Goal: Information Seeking & Learning: Learn about a topic

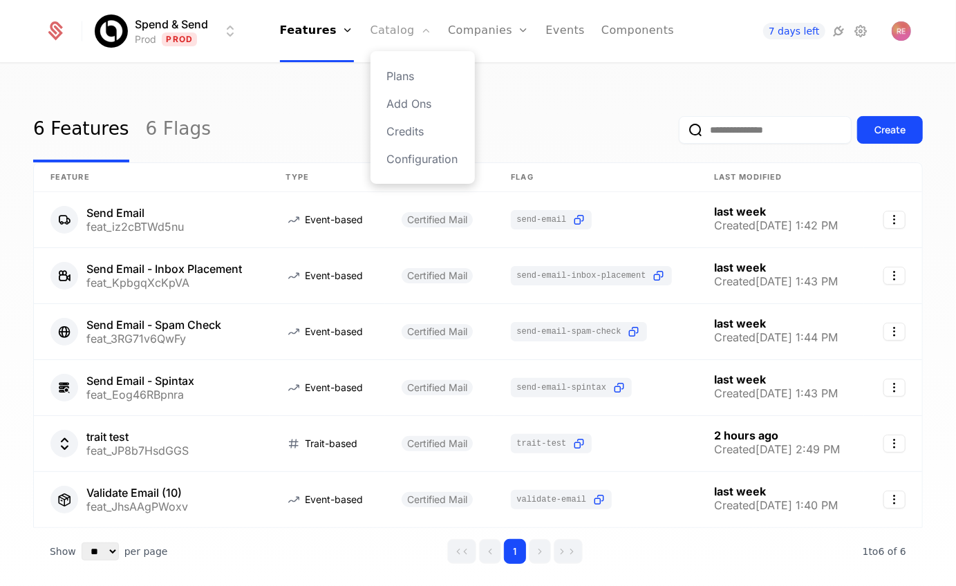
click at [386, 40] on link "Catalog" at bounding box center [400, 31] width 61 height 62
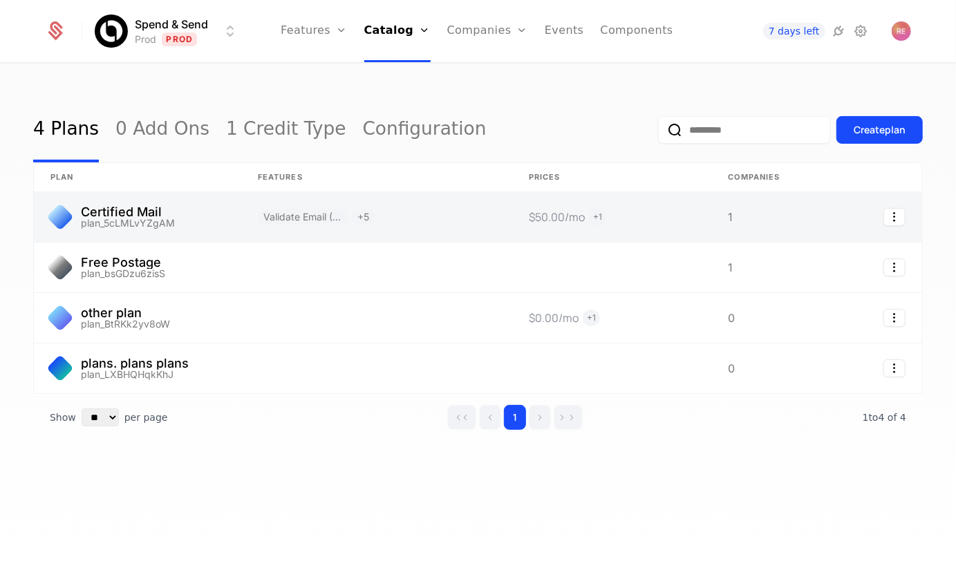
click at [189, 202] on link at bounding box center [137, 217] width 207 height 50
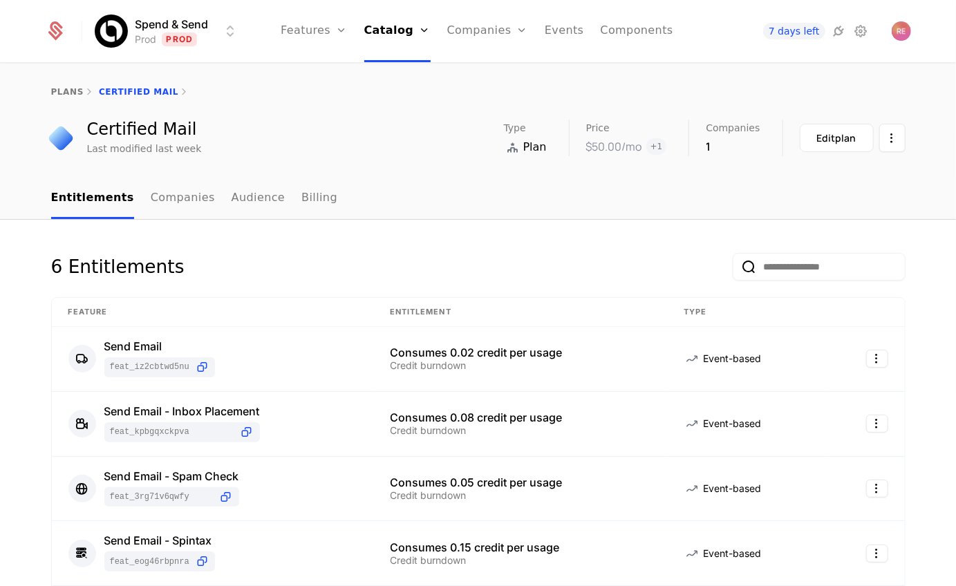
click at [200, 204] on ul "Entitlements Companies Audience Billing" at bounding box center [194, 198] width 287 height 41
click at [188, 202] on link "Companies" at bounding box center [183, 198] width 64 height 41
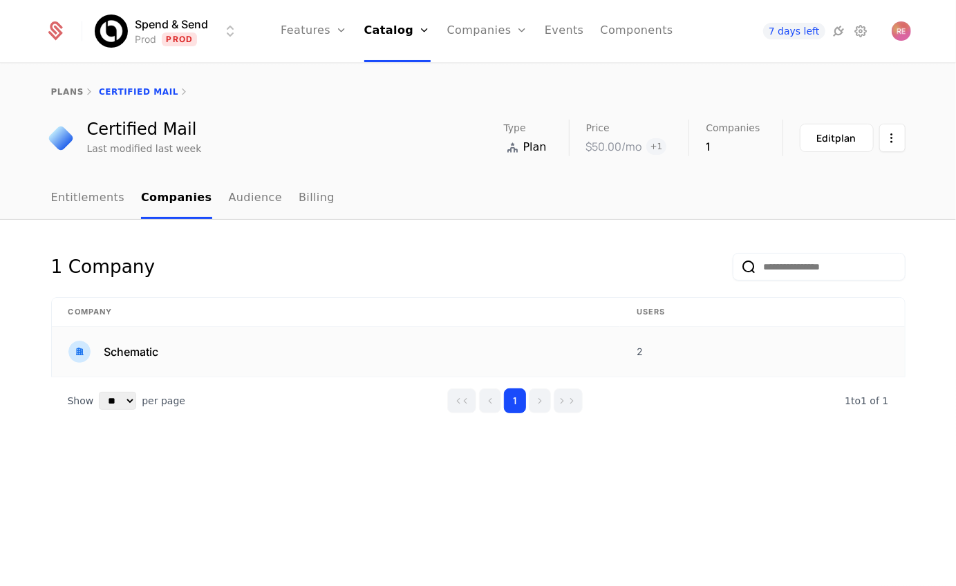
click at [192, 345] on div "Schematic" at bounding box center [335, 352] width 535 height 22
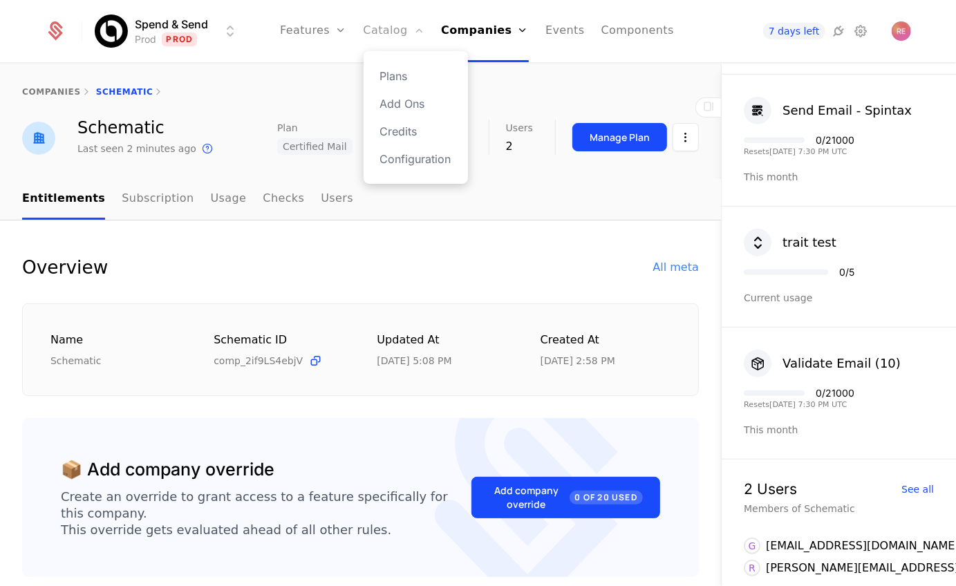
click at [381, 39] on link "Catalog" at bounding box center [393, 31] width 61 height 62
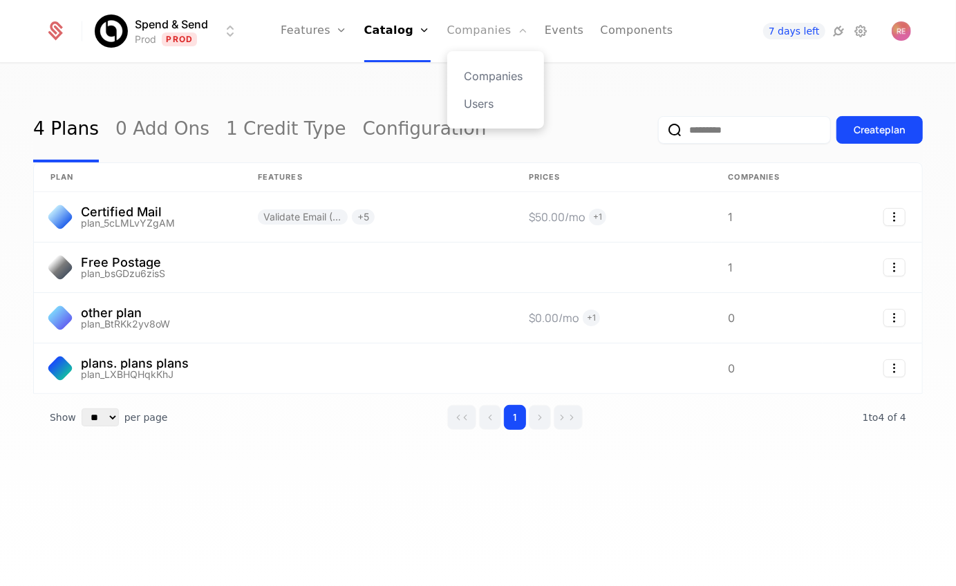
click at [478, 42] on link "Companies" at bounding box center [487, 31] width 81 height 62
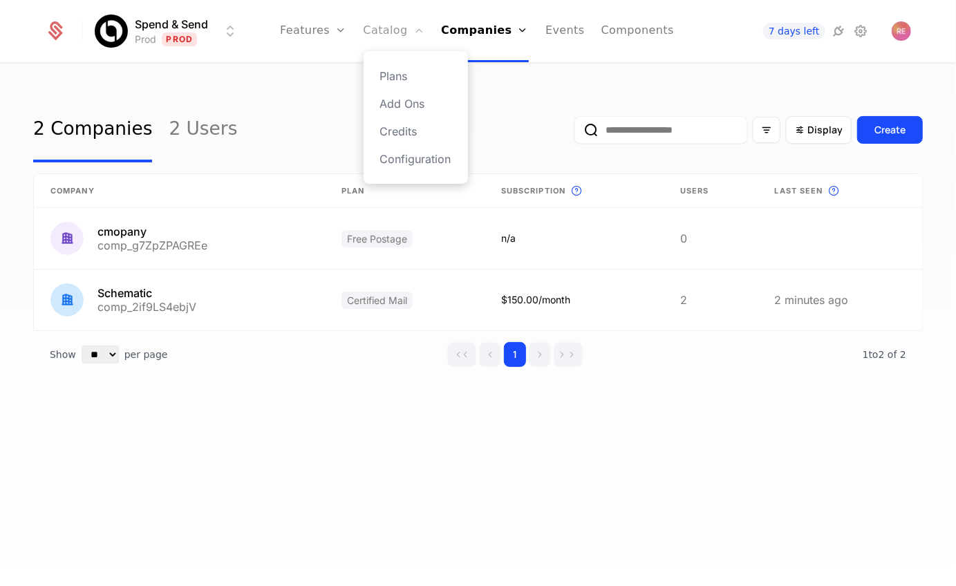
click at [398, 29] on link "Catalog" at bounding box center [393, 31] width 61 height 62
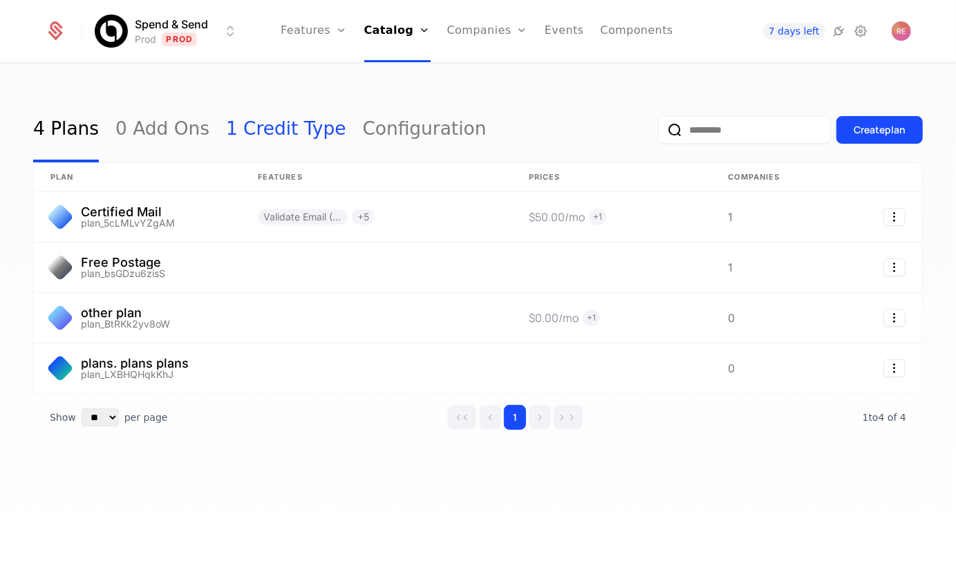
click at [254, 135] on link "1 Credit Type" at bounding box center [286, 129] width 120 height 65
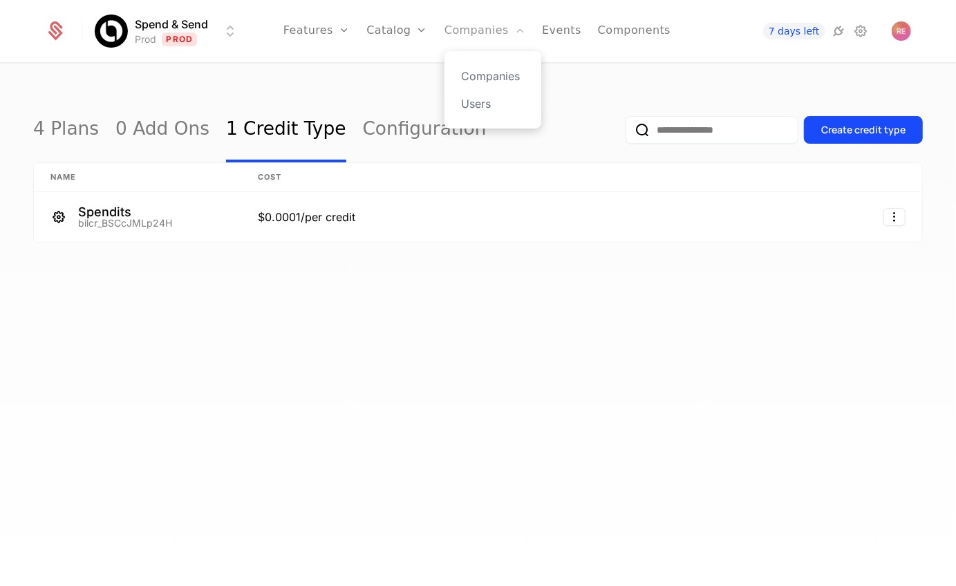
click at [462, 23] on link "Companies" at bounding box center [484, 31] width 81 height 62
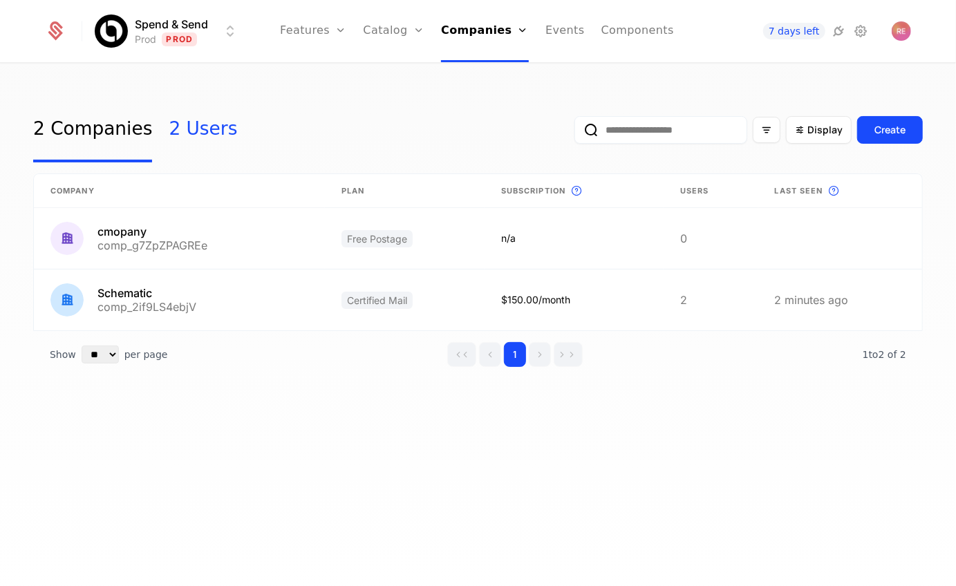
click at [180, 124] on link "2 Users" at bounding box center [203, 129] width 68 height 65
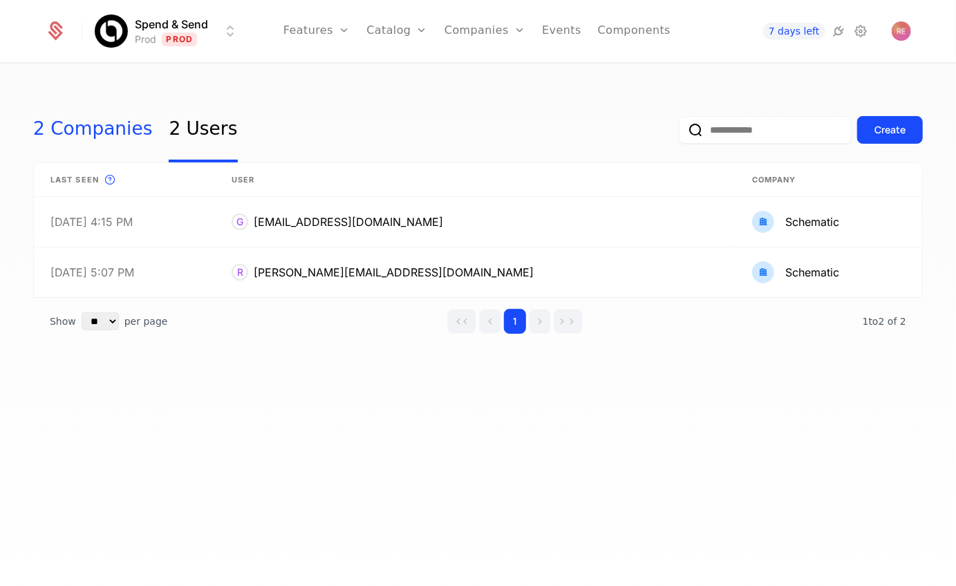
click at [102, 137] on link "2 Companies" at bounding box center [92, 129] width 119 height 65
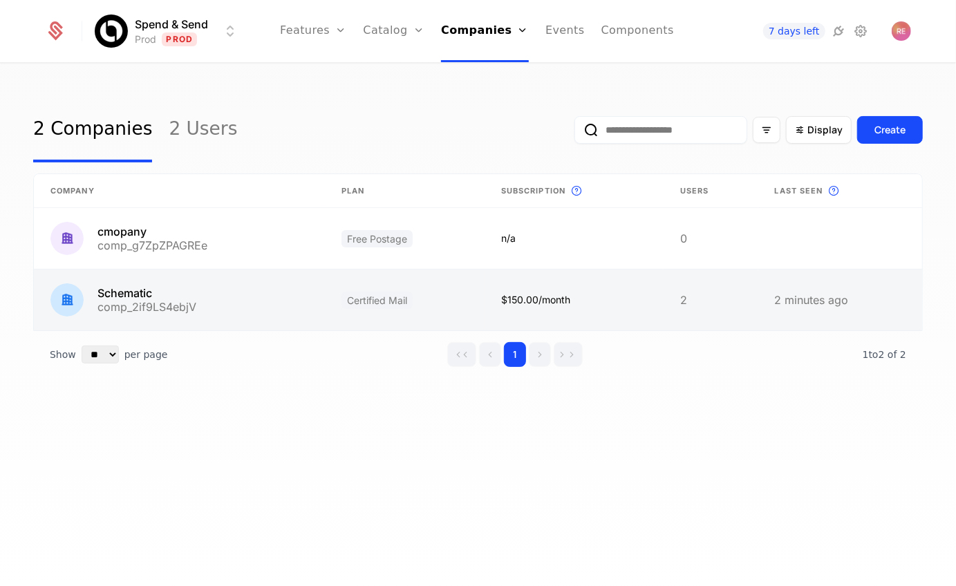
click at [136, 289] on link at bounding box center [179, 299] width 291 height 61
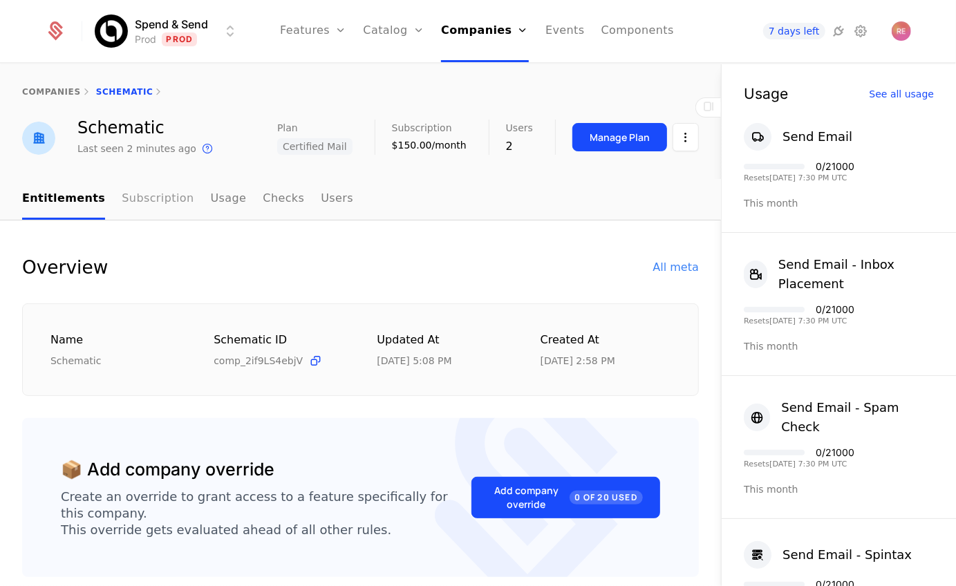
click at [151, 207] on link "Subscription" at bounding box center [158, 199] width 72 height 41
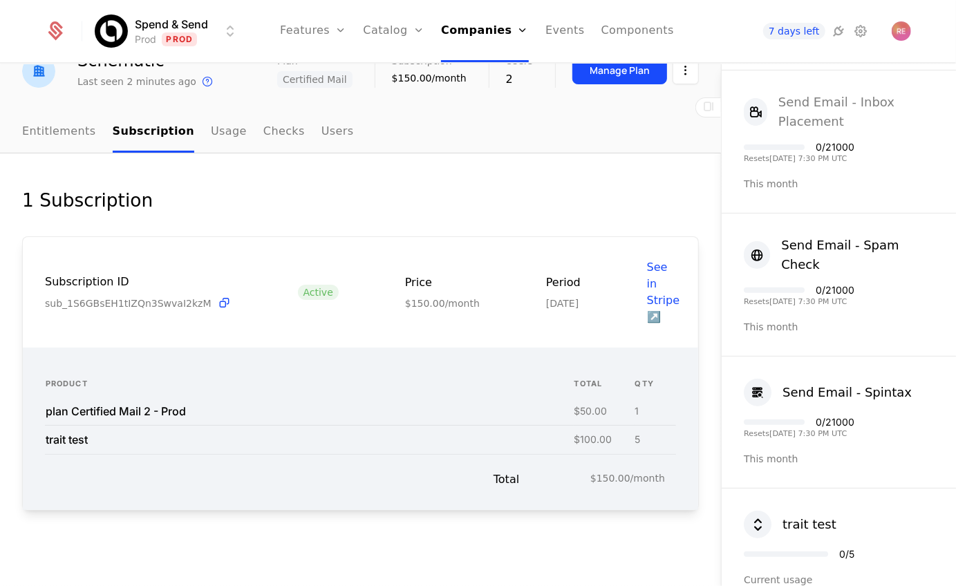
scroll to position [389, 0]
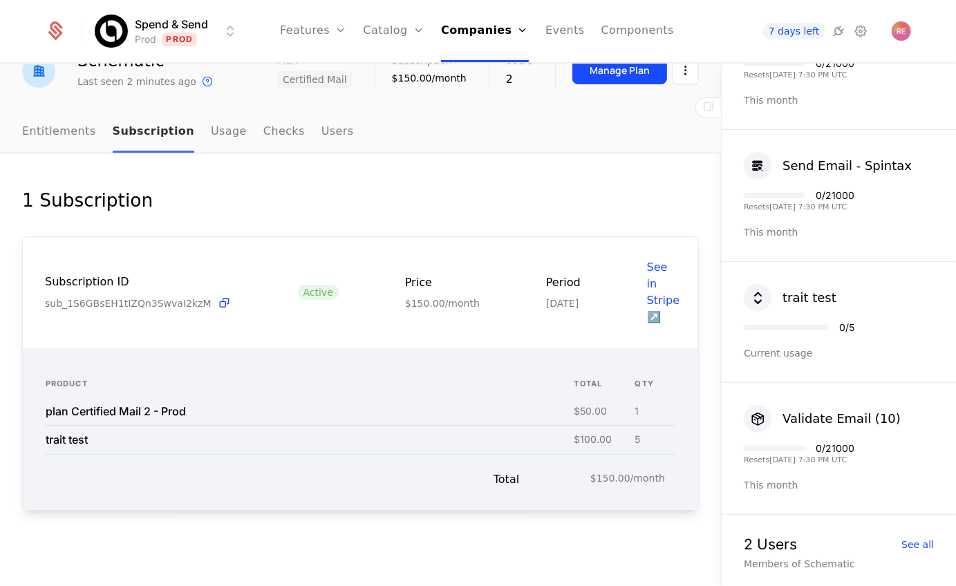
click at [162, 126] on link "Subscription" at bounding box center [154, 132] width 82 height 41
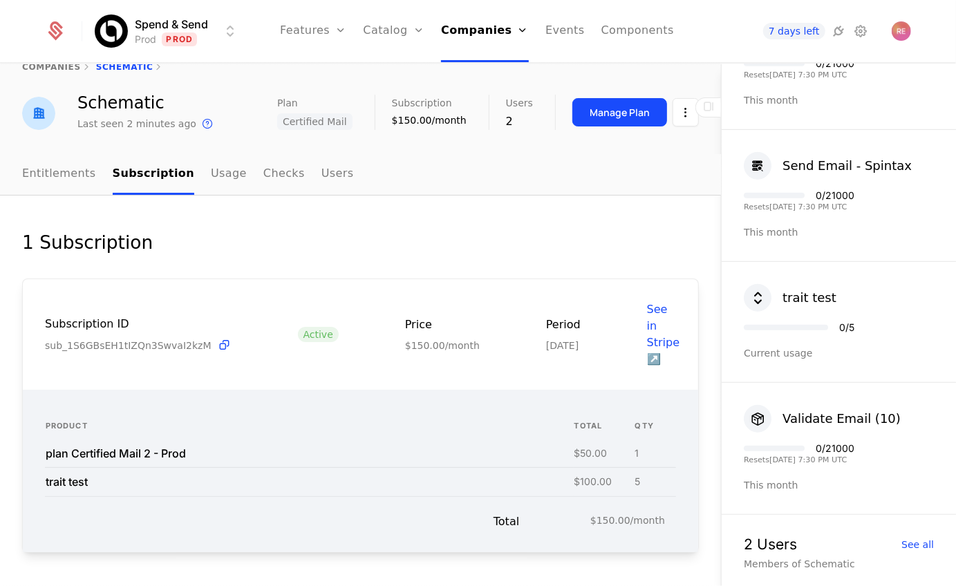
scroll to position [0, 0]
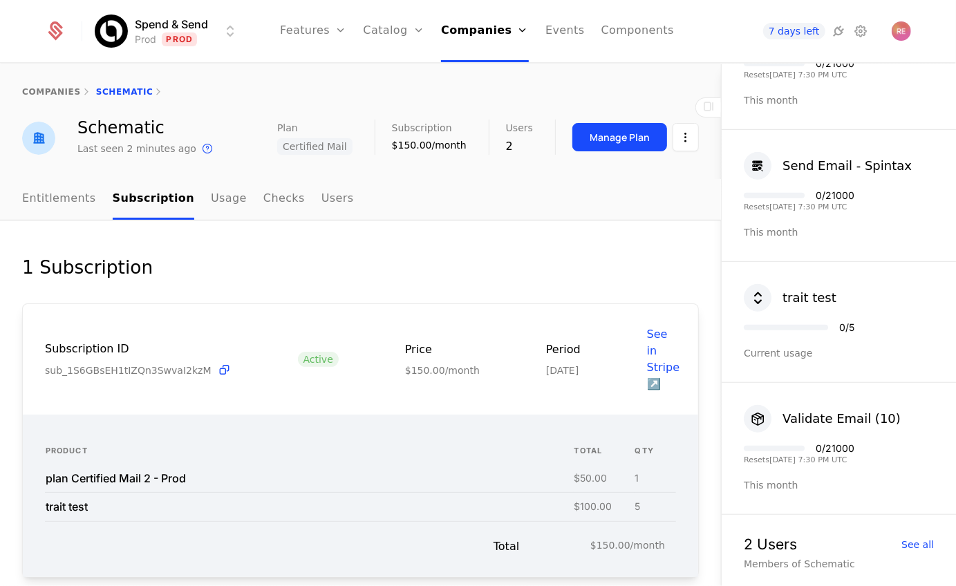
click at [667, 134] on div "Manage Plan" at bounding box center [635, 137] width 126 height 28
click at [676, 134] on html "Spend & Send Prod Prod Features Features Flags Catalog Plans Add Ons Credits Co…" at bounding box center [478, 293] width 956 height 586
click at [596, 173] on div "Edit company" at bounding box center [620, 178] width 86 height 19
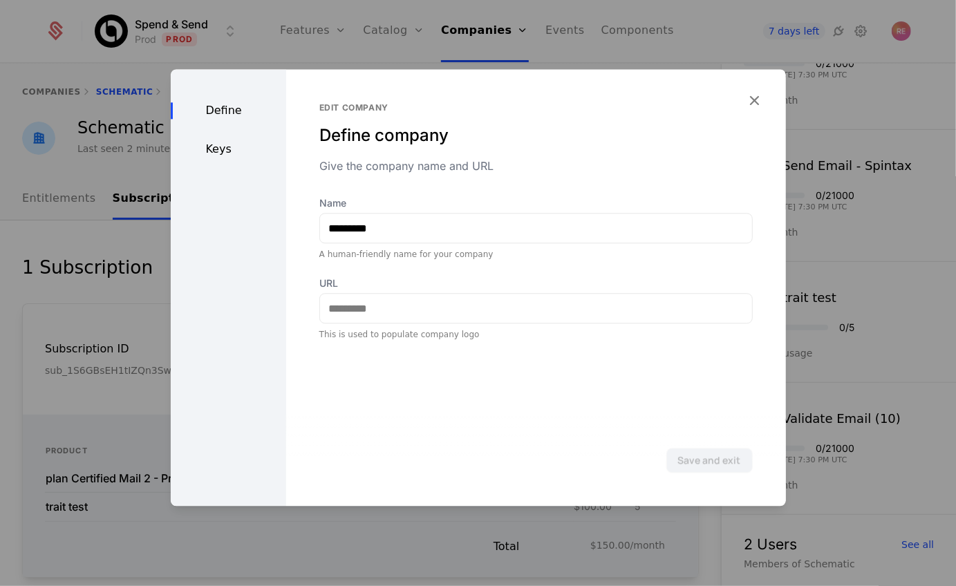
click at [234, 142] on div "Define Keys" at bounding box center [228, 287] width 115 height 437
click at [234, 146] on div "Keys" at bounding box center [228, 149] width 115 height 17
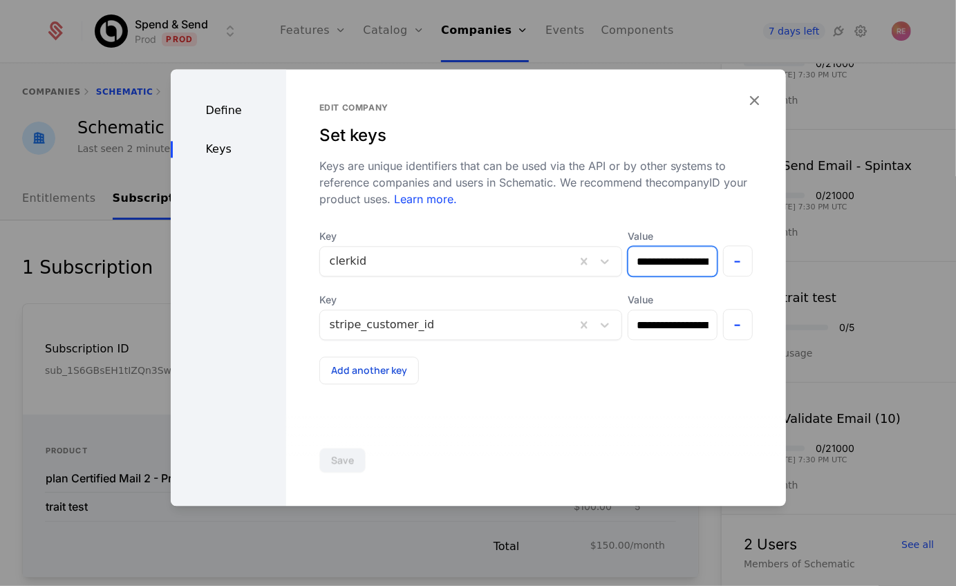
click at [658, 265] on input "**********" at bounding box center [672, 261] width 88 height 29
click at [752, 102] on icon "button" at bounding box center [754, 100] width 18 height 18
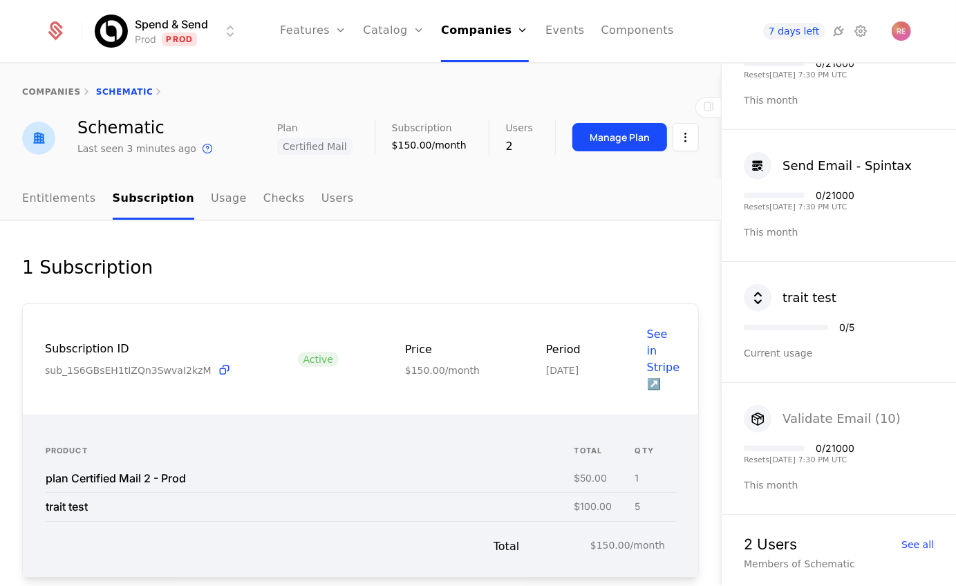
scroll to position [444, 0]
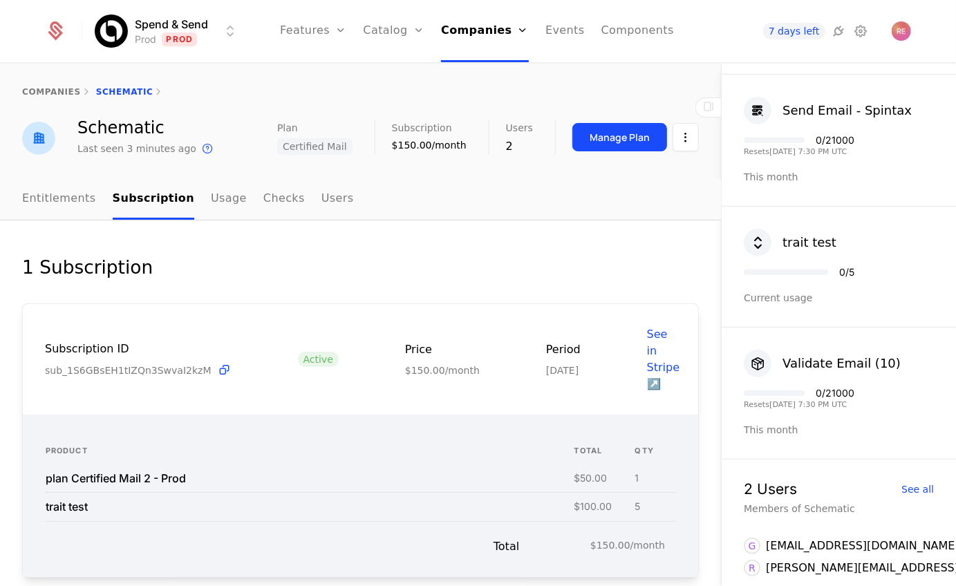
scroll to position [67, 0]
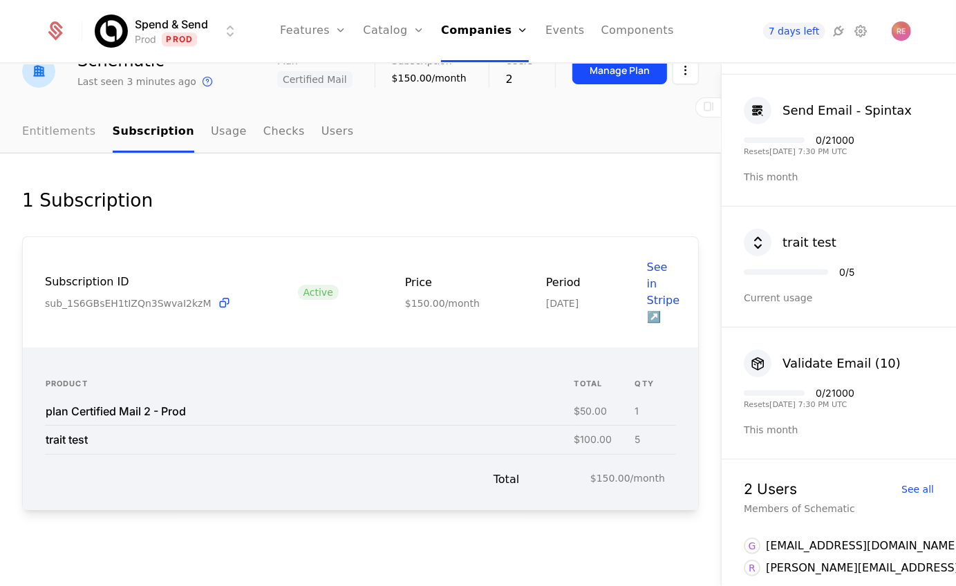
click at [64, 132] on link "Entitlements" at bounding box center [59, 132] width 74 height 41
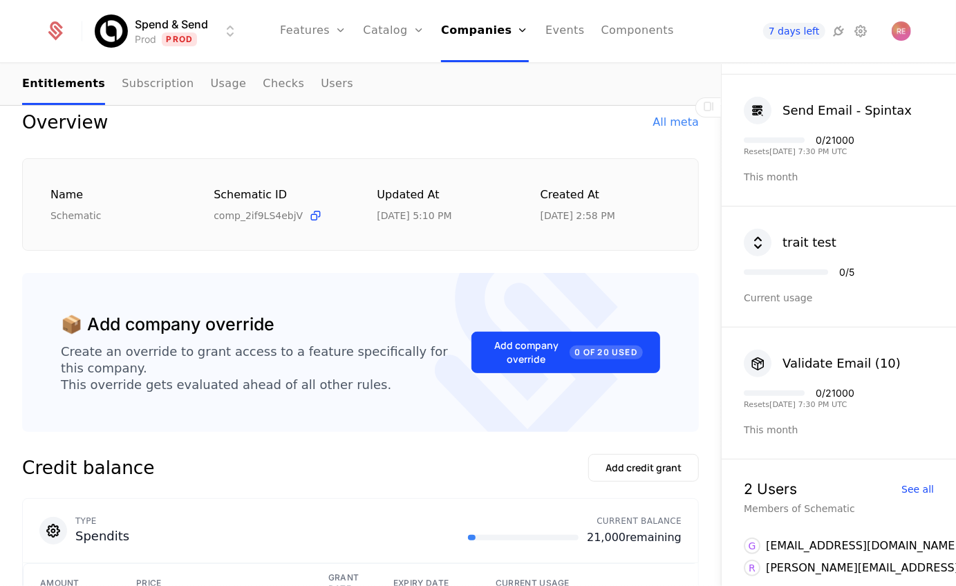
scroll to position [112, 0]
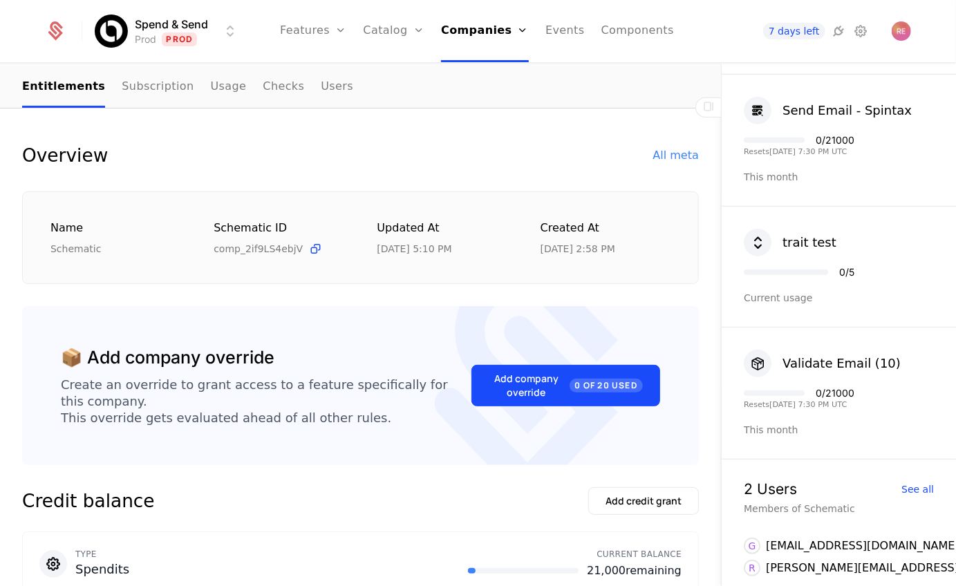
click at [773, 291] on div "Current usage" at bounding box center [838, 298] width 190 height 14
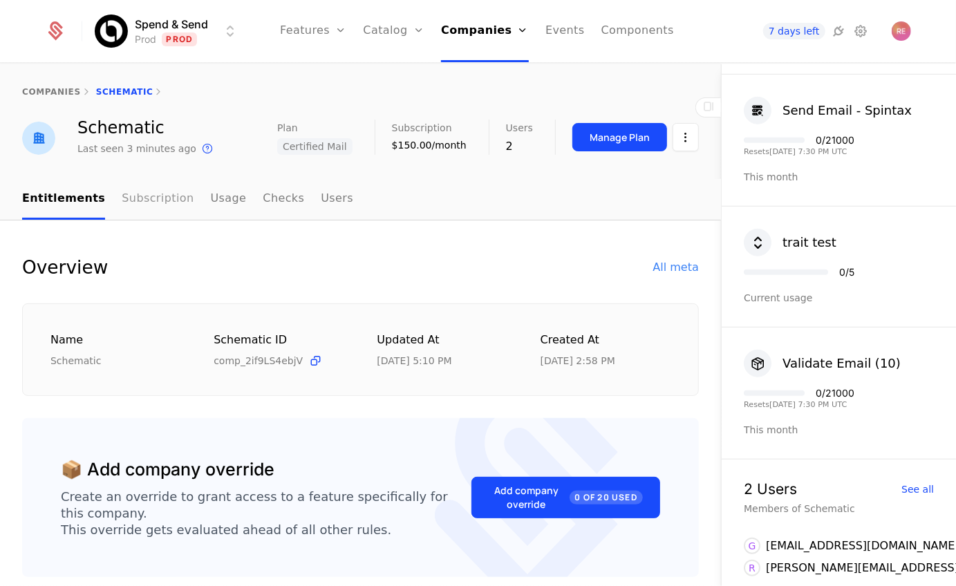
click at [122, 184] on link "Subscription" at bounding box center [158, 199] width 72 height 41
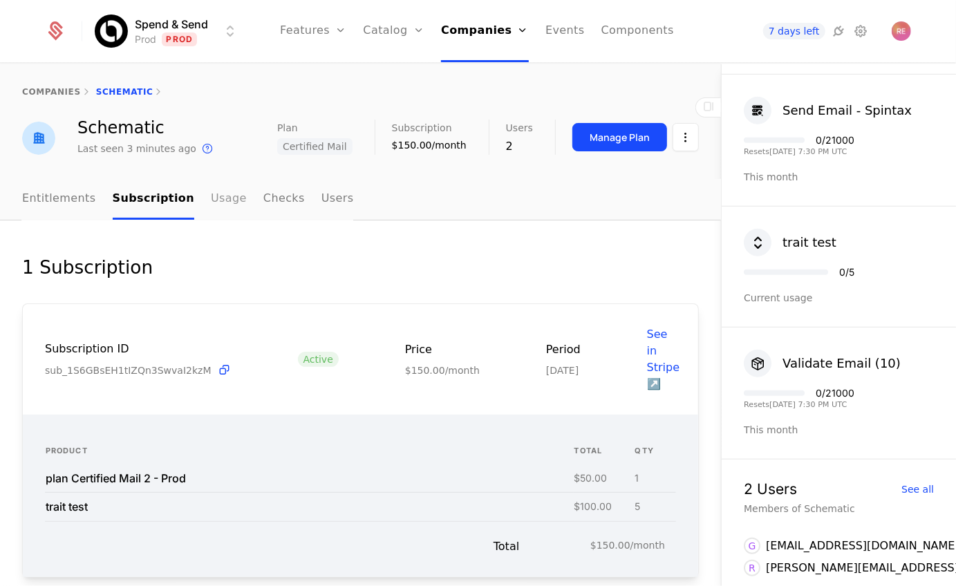
click at [219, 198] on link "Usage" at bounding box center [229, 199] width 36 height 41
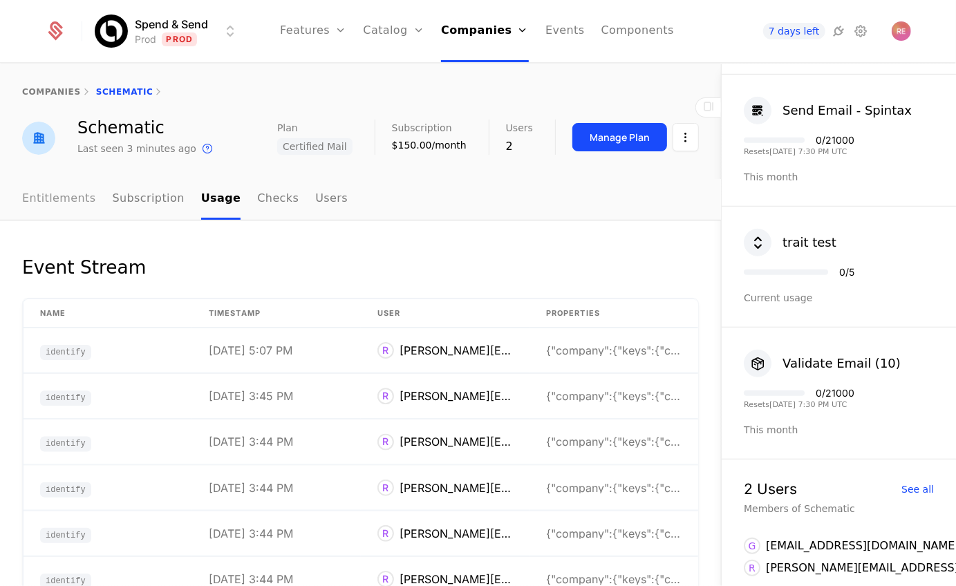
click at [76, 208] on link "Entitlements" at bounding box center [59, 199] width 74 height 41
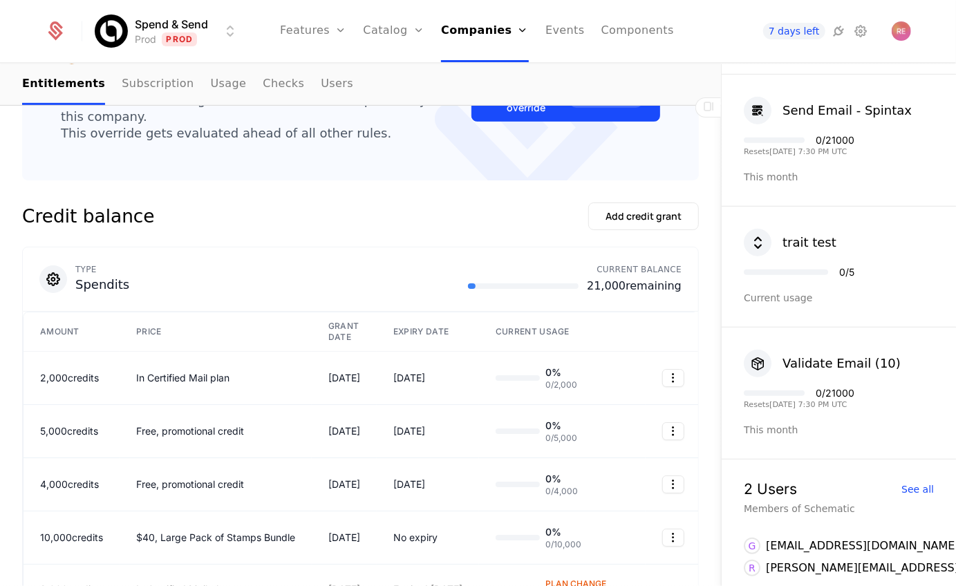
scroll to position [93, 0]
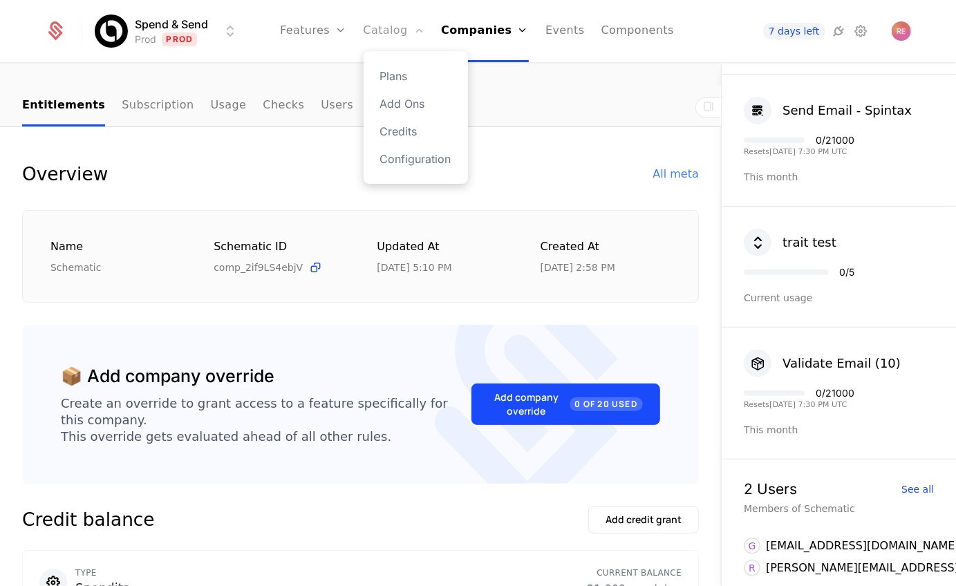
click at [381, 46] on link "Catalog" at bounding box center [393, 31] width 61 height 62
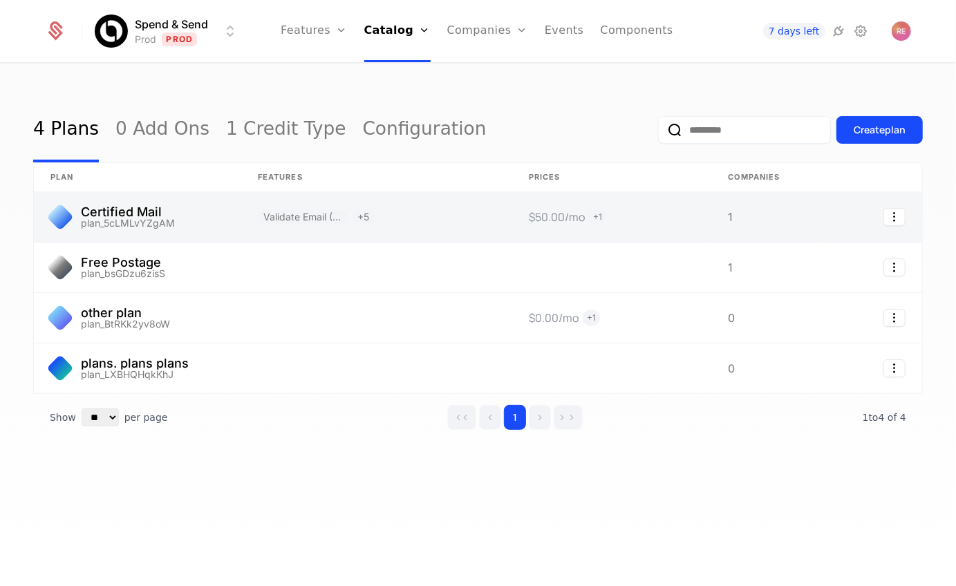
click at [166, 206] on link at bounding box center [137, 217] width 207 height 50
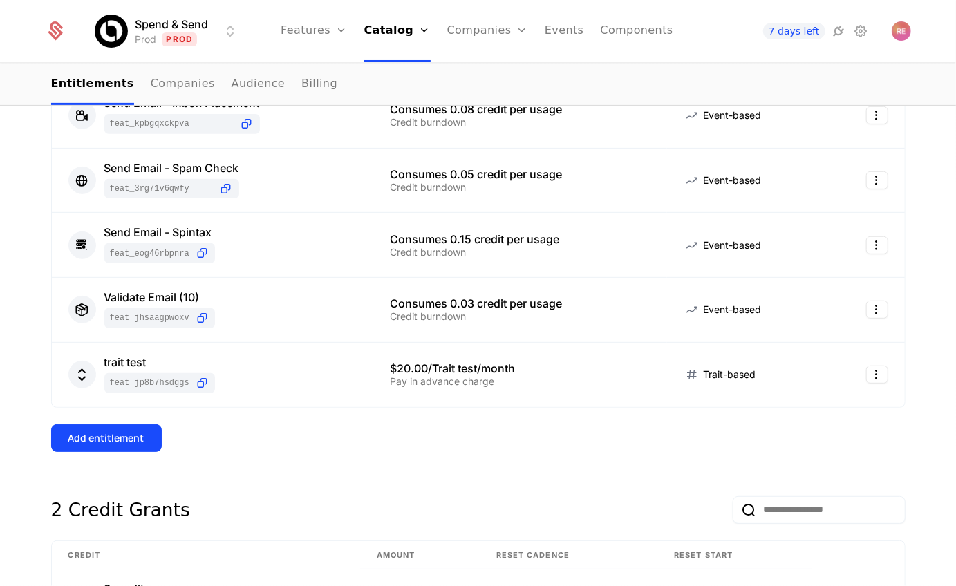
scroll to position [401, 0]
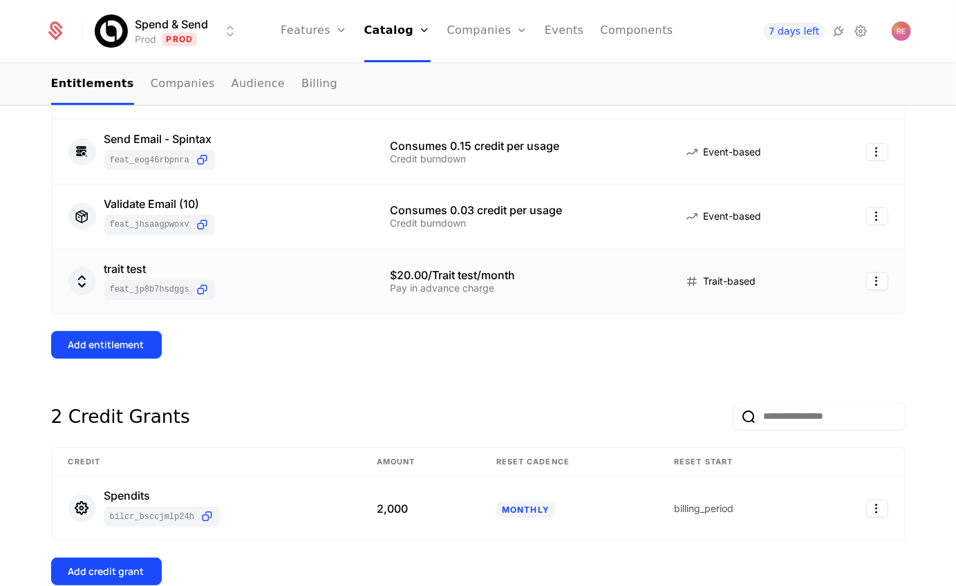
click at [265, 278] on div "trait test feat_JP8b7HsdGGS" at bounding box center [212, 281] width 288 height 37
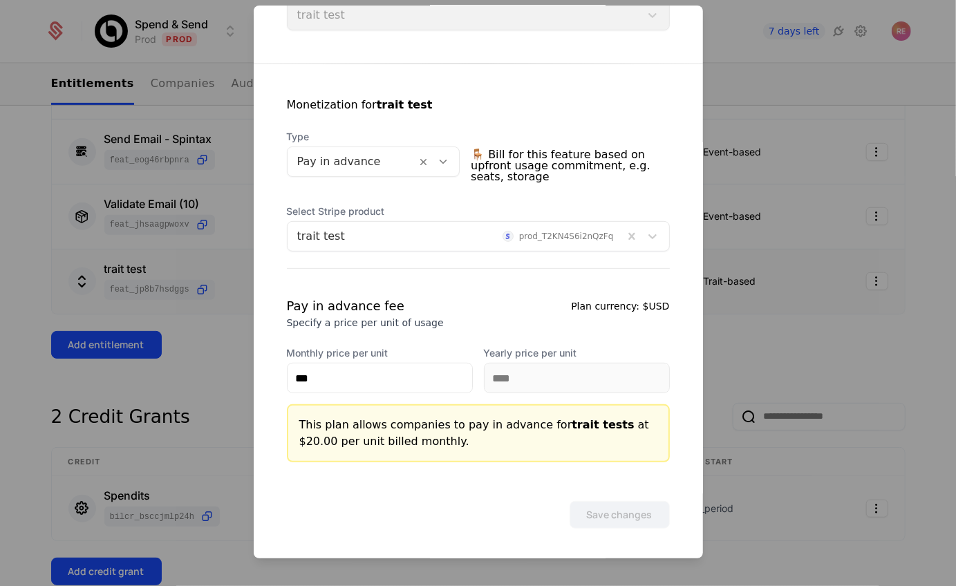
scroll to position [0, 0]
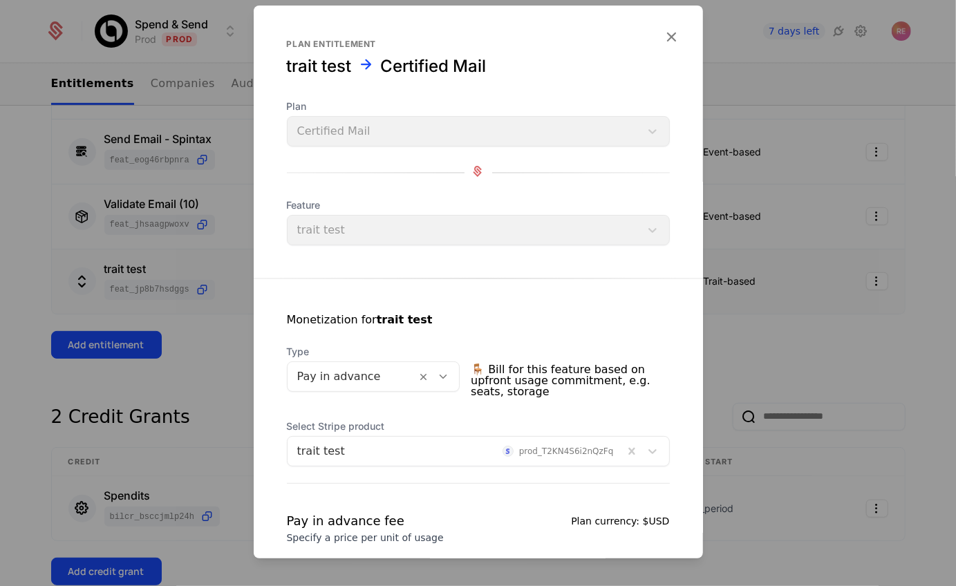
click at [213, 243] on div at bounding box center [478, 293] width 956 height 586
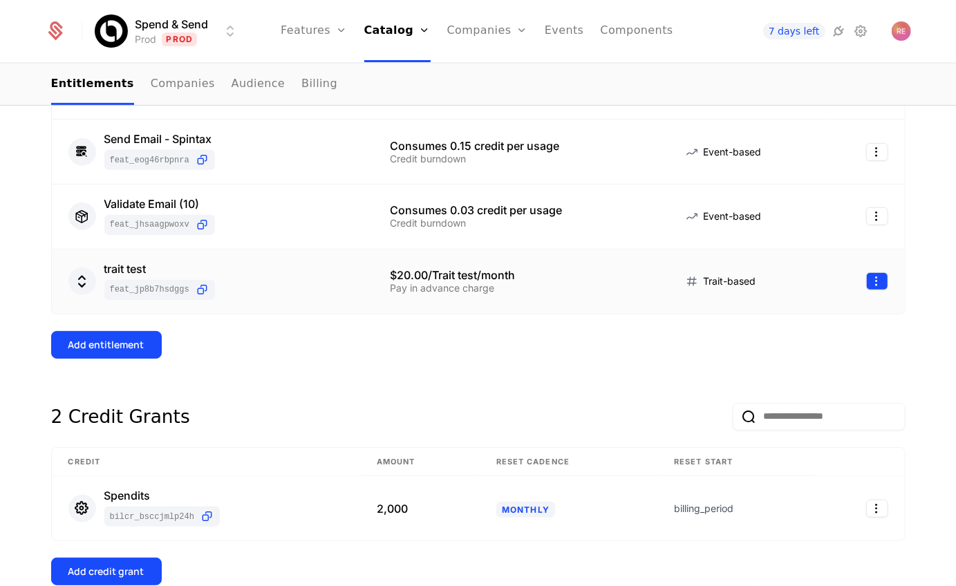
click at [871, 283] on html "Spend & Send Prod Prod Features Features Flags Catalog Plans Add Ons Credits Co…" at bounding box center [478, 293] width 956 height 586
click at [786, 345] on div "Edit" at bounding box center [778, 348] width 24 height 19
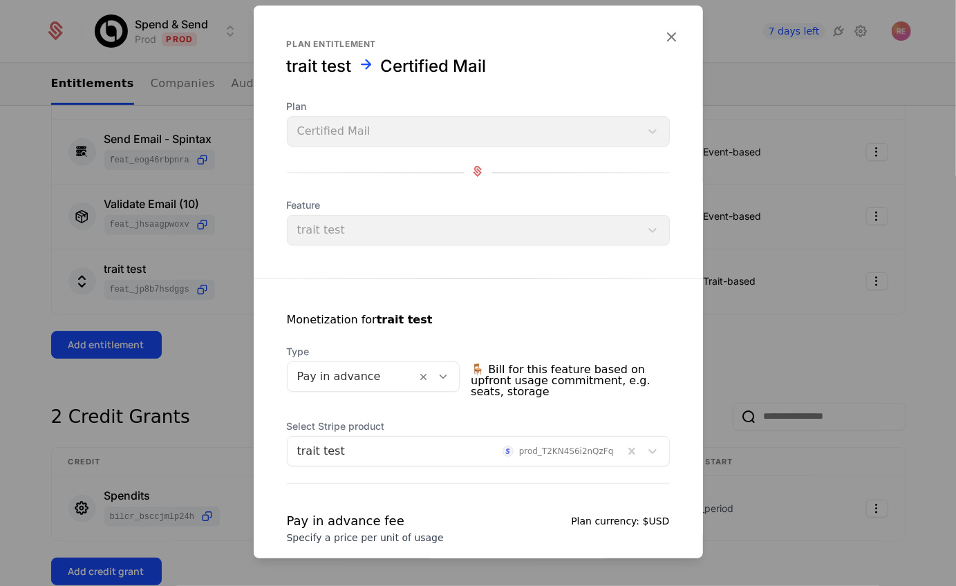
click at [368, 236] on div "Feature trait test" at bounding box center [478, 221] width 383 height 47
click at [364, 127] on div "Plan Certified Mail" at bounding box center [478, 122] width 383 height 47
click at [206, 349] on div at bounding box center [478, 293] width 956 height 586
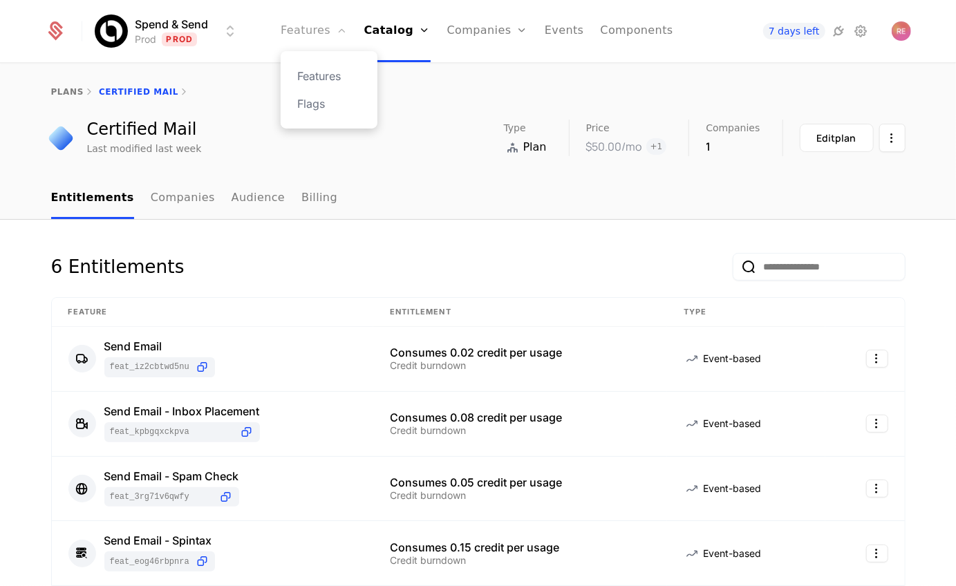
click at [330, 37] on link "Features" at bounding box center [314, 31] width 66 height 62
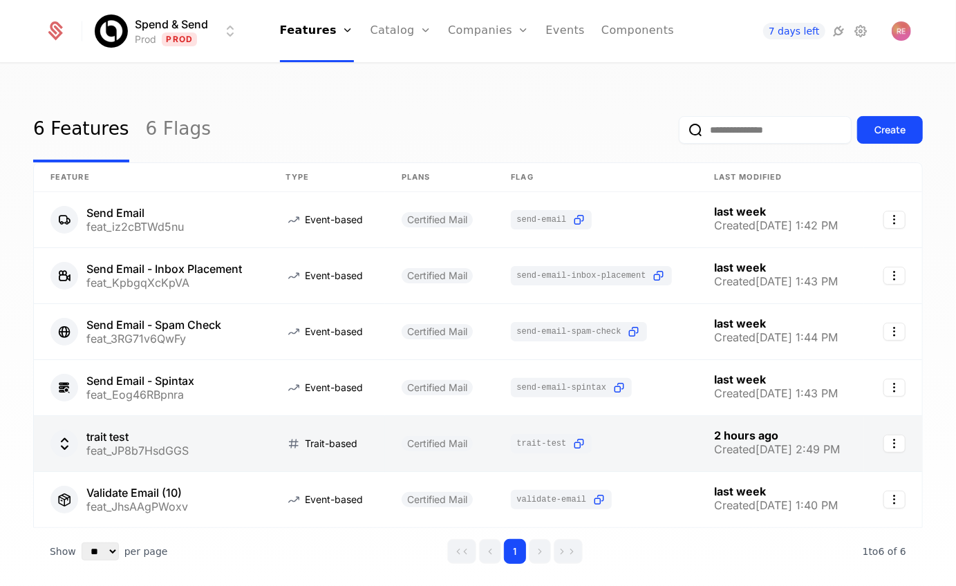
click at [182, 452] on link at bounding box center [152, 443] width 236 height 55
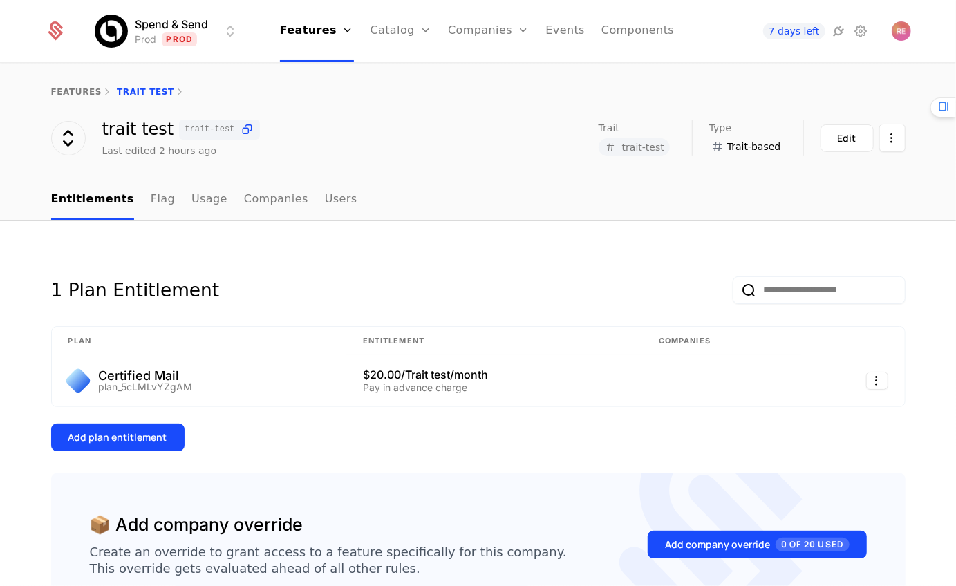
click at [643, 144] on span "trait-test" at bounding box center [643, 147] width 42 height 10
click at [630, 150] on span "trait-test" at bounding box center [643, 147] width 42 height 10
click at [869, 150] on button "Edit" at bounding box center [846, 138] width 53 height 28
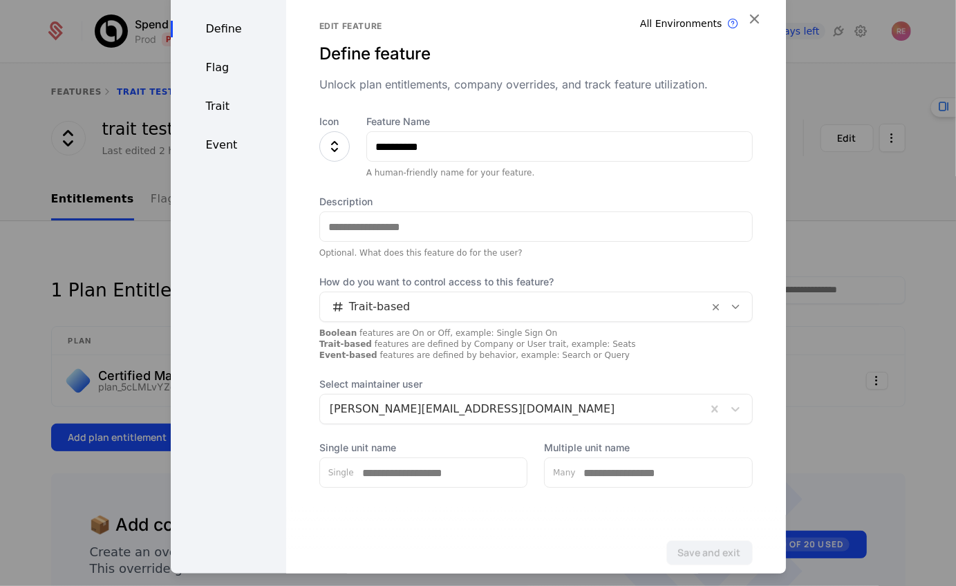
click at [216, 146] on div "Event" at bounding box center [228, 145] width 115 height 17
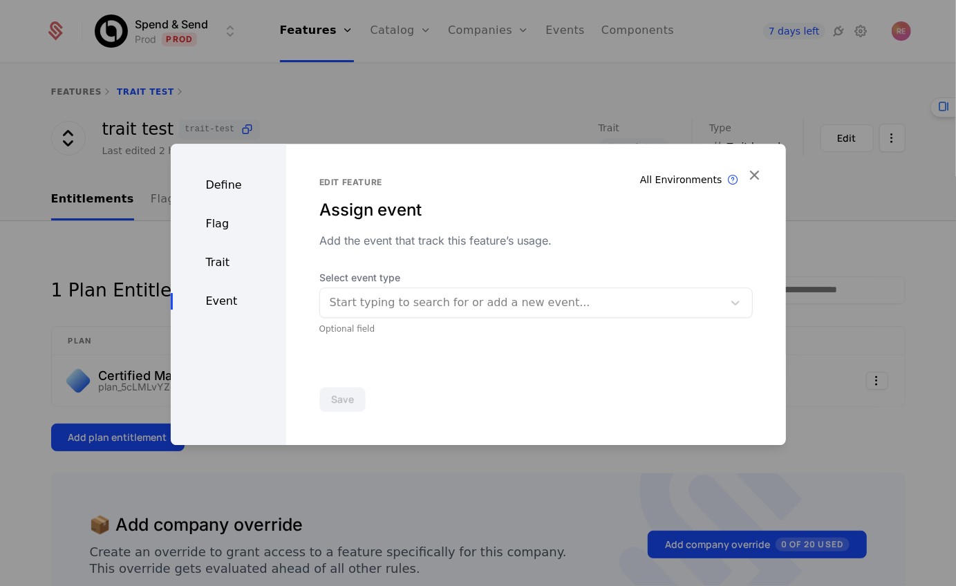
click at [207, 226] on div "Flag" at bounding box center [228, 224] width 115 height 17
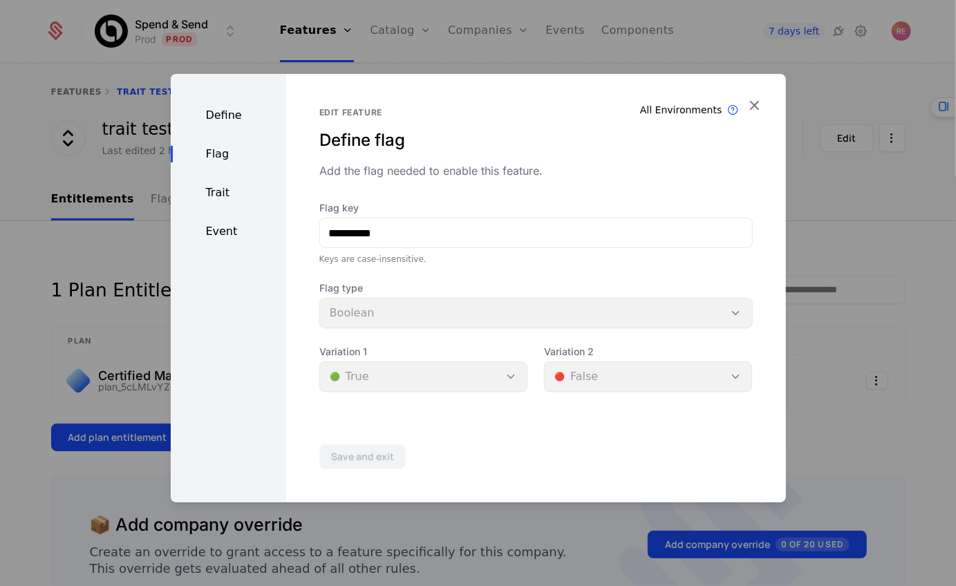
click at [219, 187] on div "Trait" at bounding box center [228, 192] width 115 height 17
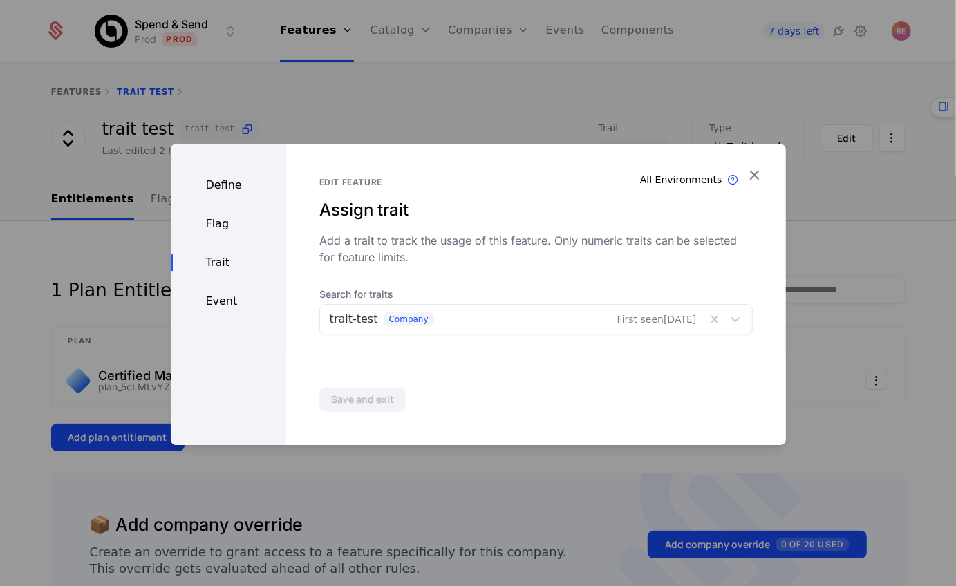
click at [430, 317] on div at bounding box center [513, 319] width 367 height 19
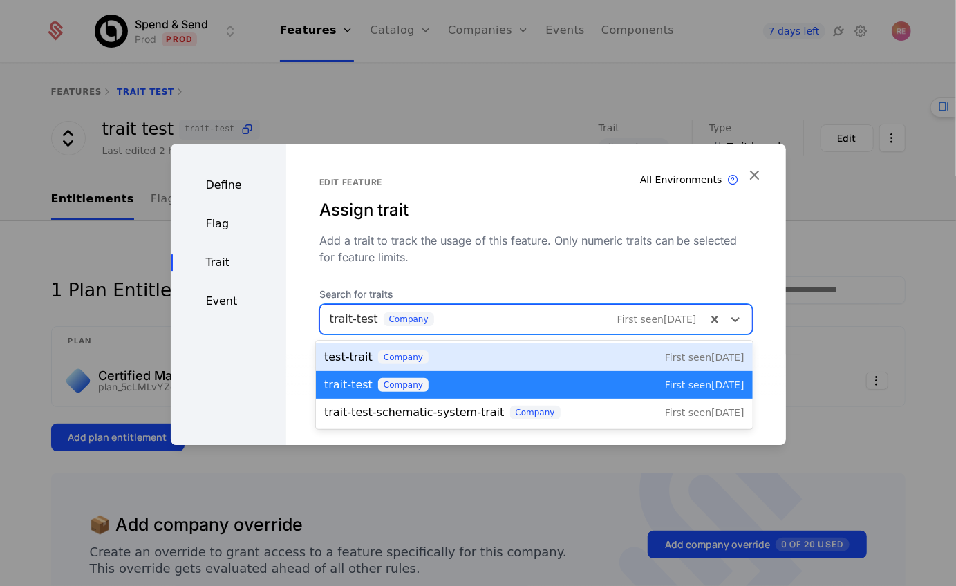
click at [378, 318] on div at bounding box center [513, 319] width 367 height 19
click at [350, 343] on div "test-trait company First seen 9/11/25" at bounding box center [534, 357] width 437 height 28
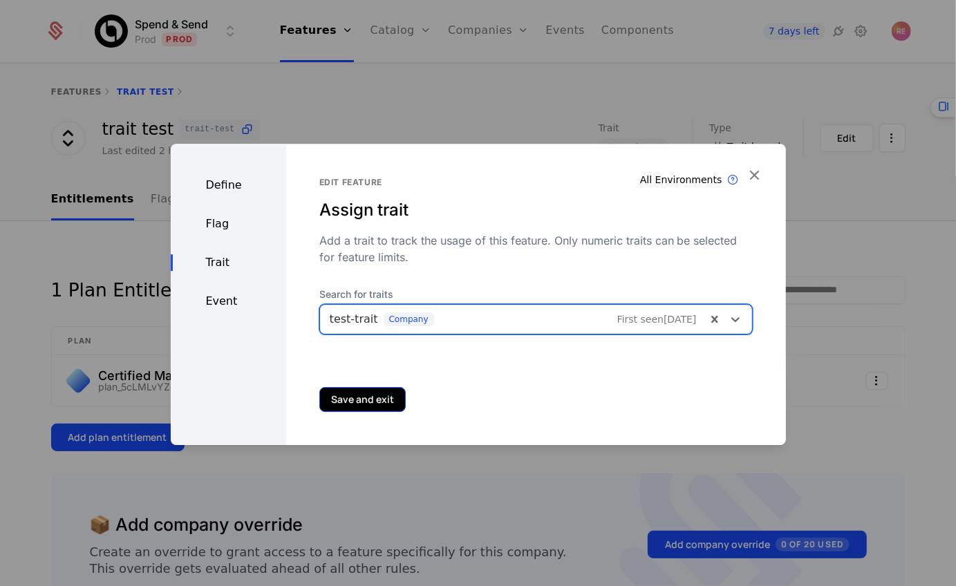
click at [369, 404] on button "Save and exit" at bounding box center [362, 399] width 86 height 25
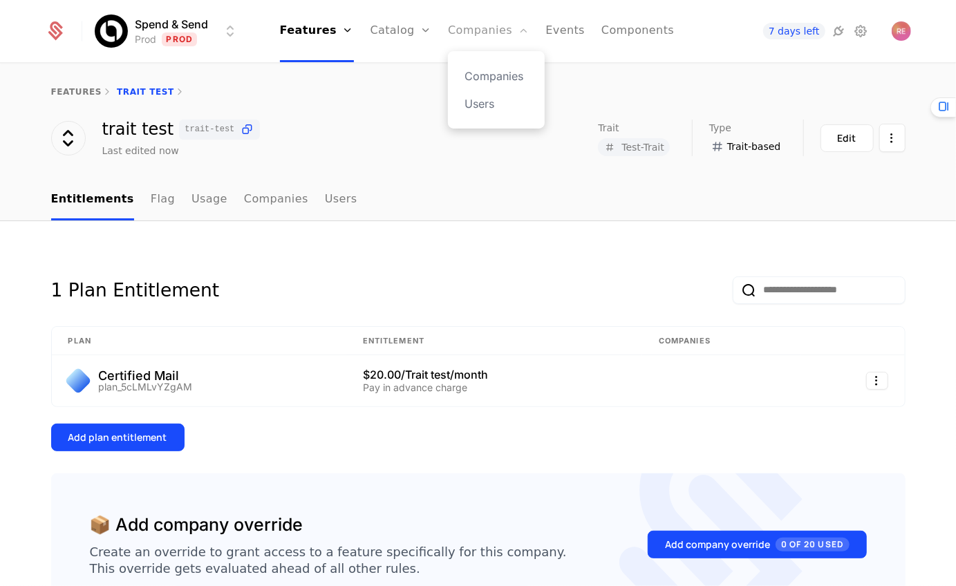
click at [488, 42] on link "Companies" at bounding box center [488, 31] width 81 height 62
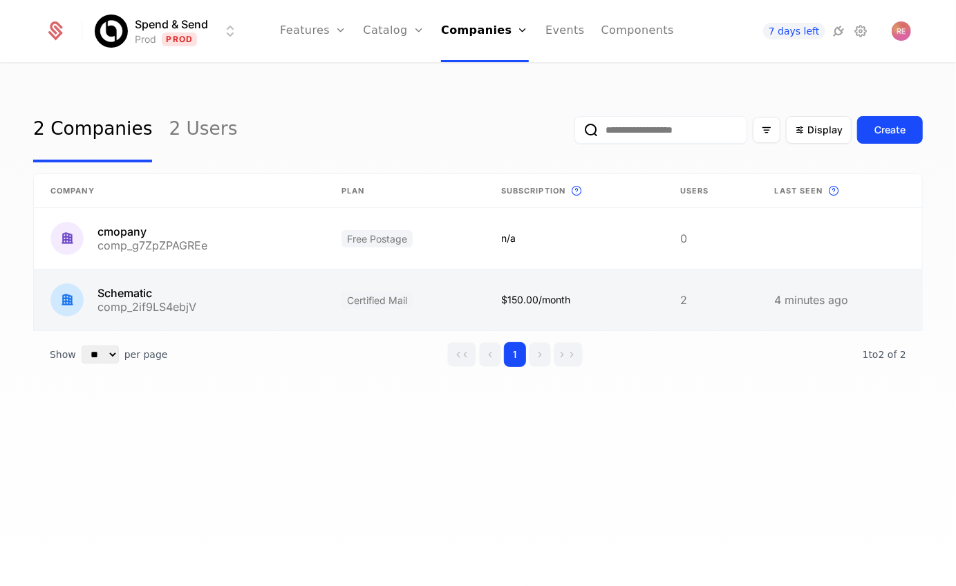
click at [211, 303] on link at bounding box center [179, 299] width 291 height 61
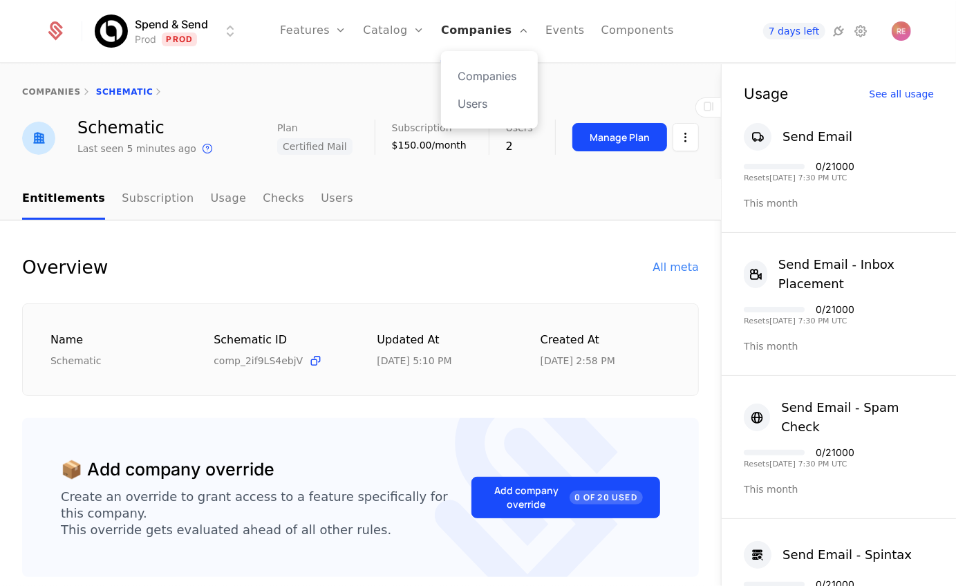
click at [469, 26] on link "Companies" at bounding box center [485, 31] width 88 height 62
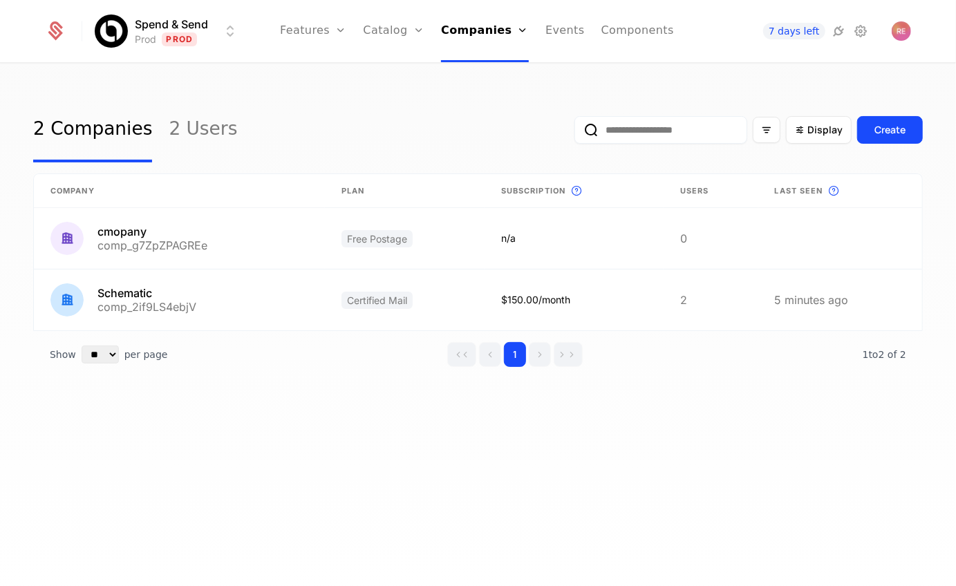
click at [879, 25] on div "7 days left" at bounding box center [813, 30] width 196 height 19
click at [900, 35] on img "Open user button" at bounding box center [900, 30] width 19 height 19
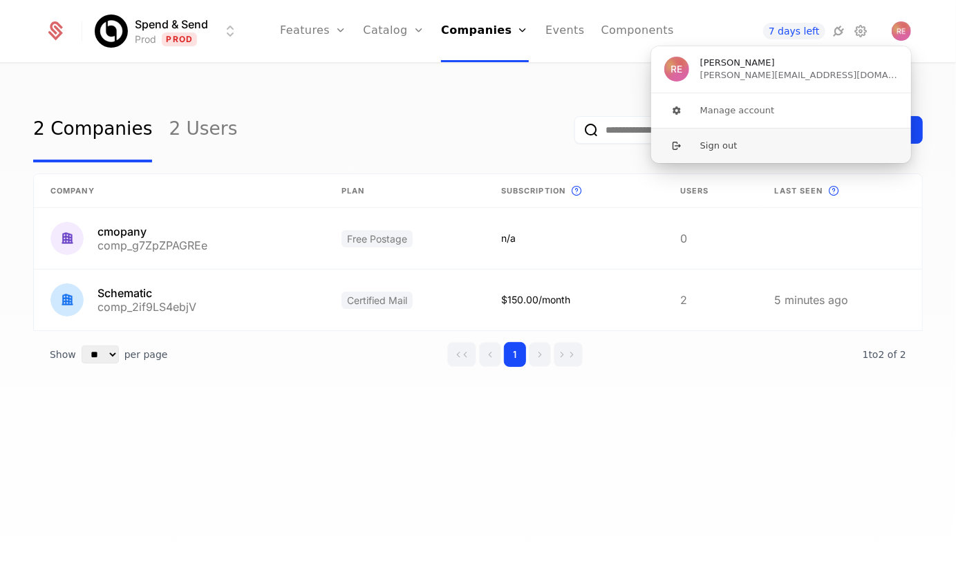
click at [797, 149] on button "Sign out" at bounding box center [780, 145] width 261 height 35
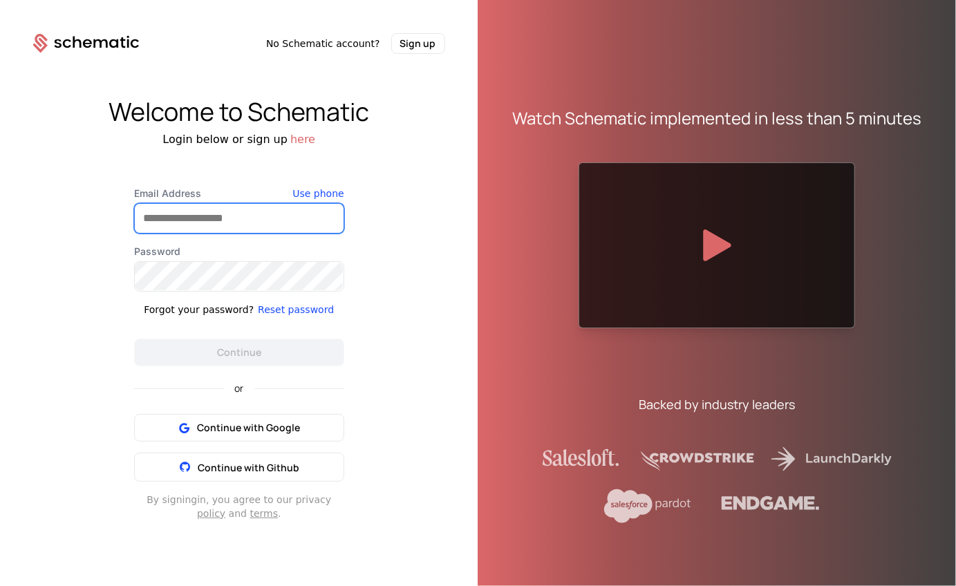
click at [198, 225] on input "Email Address" at bounding box center [239, 218] width 209 height 29
